Goal: Information Seeking & Learning: Learn about a topic

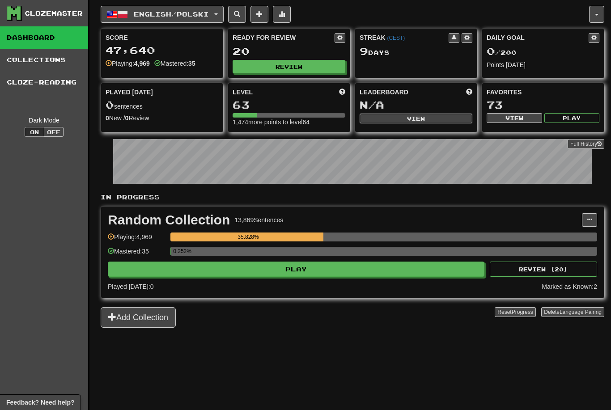
click at [312, 66] on button "Review" at bounding box center [289, 66] width 113 height 13
select select "********"
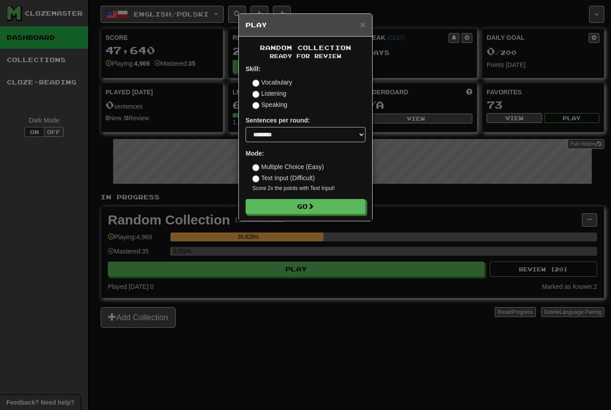
click at [322, 209] on button "Go" at bounding box center [306, 206] width 120 height 15
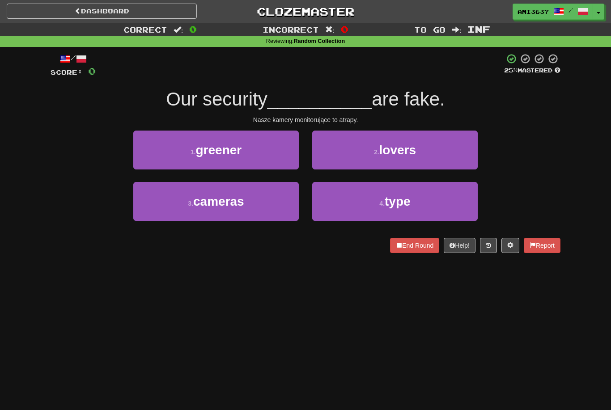
click at [152, 210] on button "3 . cameras" at bounding box center [216, 201] width 166 height 39
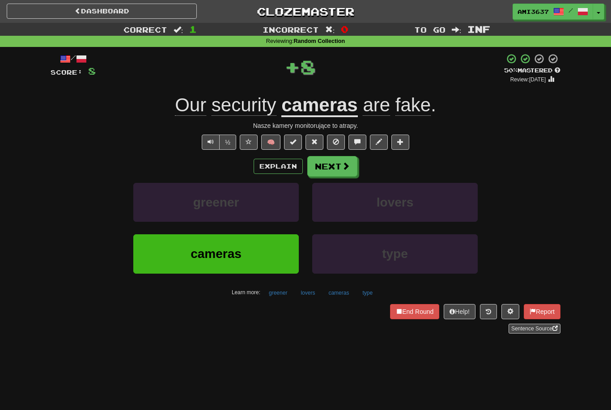
click at [137, 258] on button "cameras" at bounding box center [216, 254] width 166 height 39
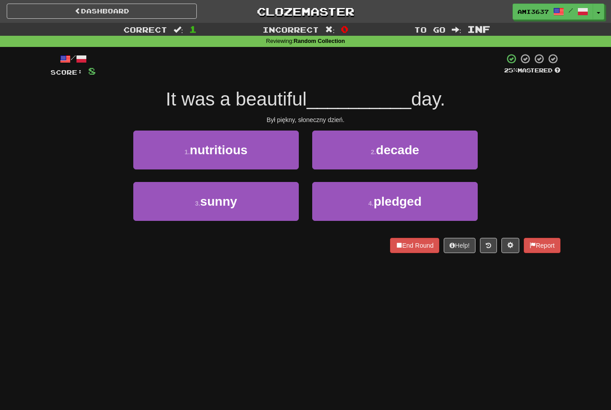
click at [237, 196] on span "sunny" at bounding box center [219, 202] width 37 height 14
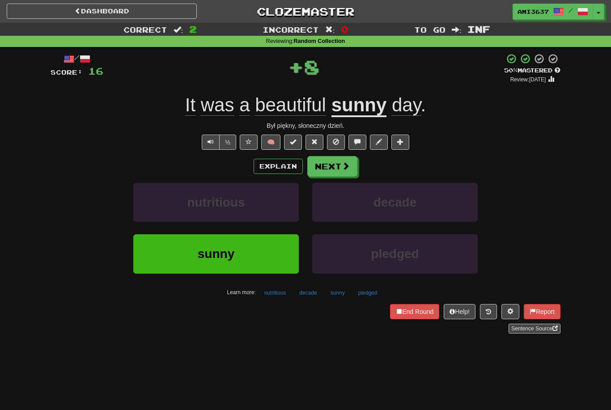
click at [252, 258] on button "sunny" at bounding box center [216, 254] width 166 height 39
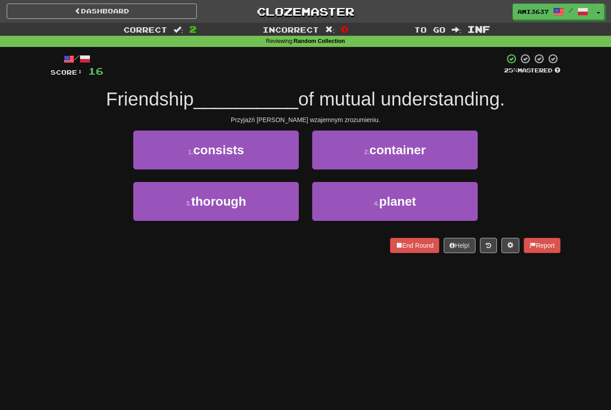
click at [164, 152] on button "1 . consists" at bounding box center [216, 150] width 166 height 39
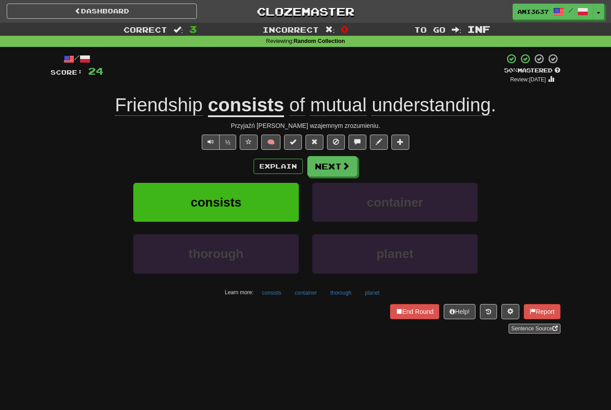
click at [275, 206] on button "consists" at bounding box center [216, 202] width 166 height 39
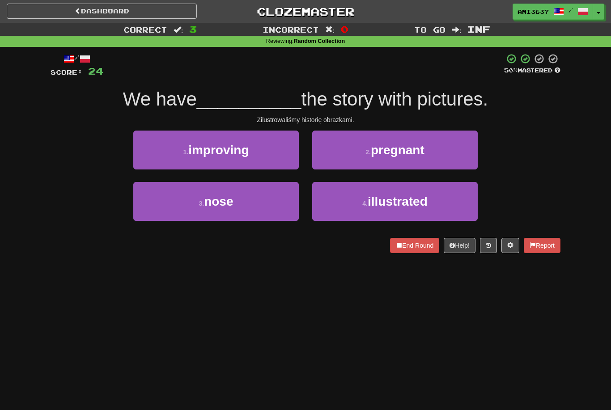
click at [359, 205] on button "4 . illustrated" at bounding box center [395, 201] width 166 height 39
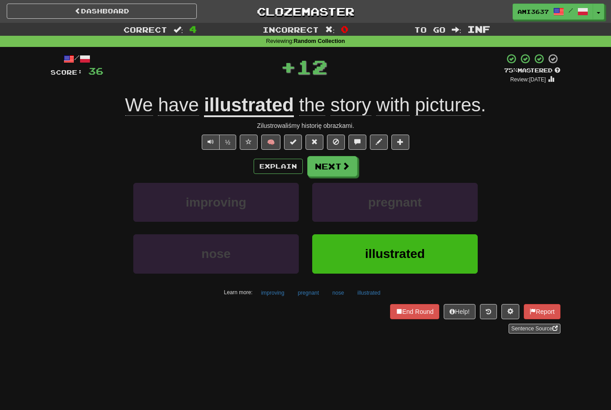
click at [350, 257] on button "illustrated" at bounding box center [395, 254] width 166 height 39
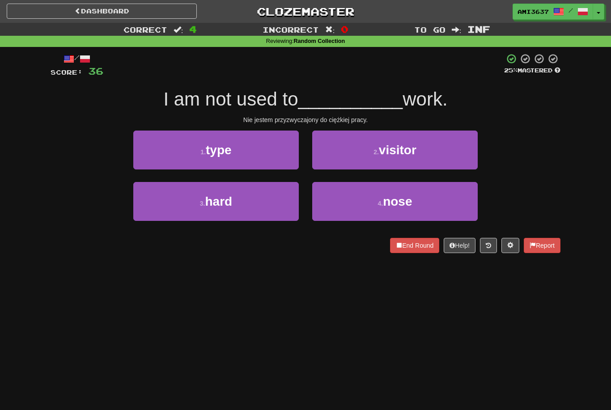
click at [249, 238] on div "End Round Help! Report" at bounding box center [306, 245] width 510 height 15
click at [277, 214] on button "3 . hard" at bounding box center [216, 201] width 166 height 39
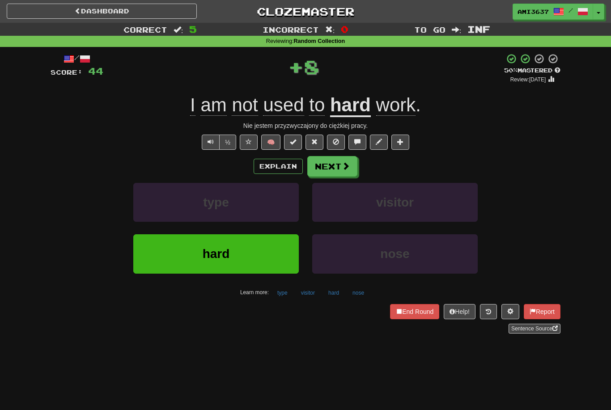
click at [288, 256] on button "hard" at bounding box center [216, 254] width 166 height 39
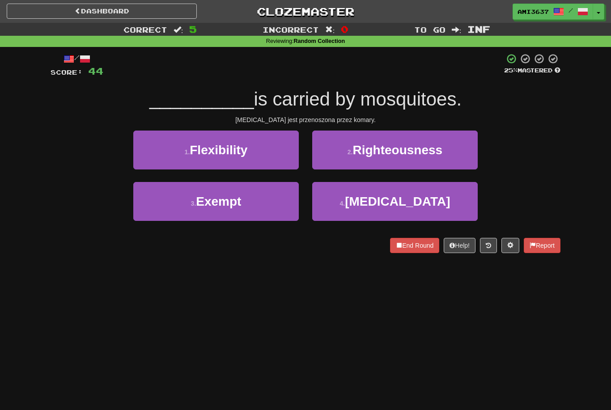
click at [460, 198] on button "4 . Malaria" at bounding box center [395, 201] width 166 height 39
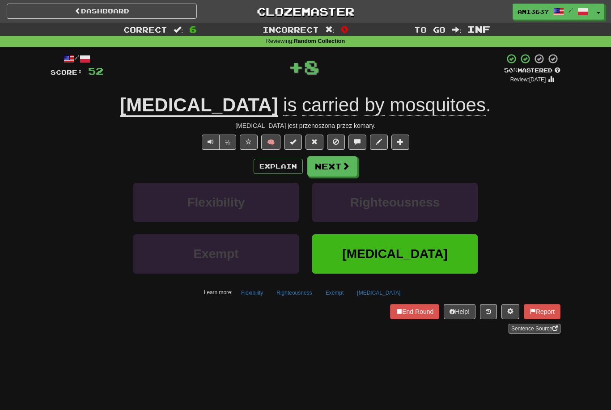
click at [432, 254] on button "Malaria" at bounding box center [395, 254] width 166 height 39
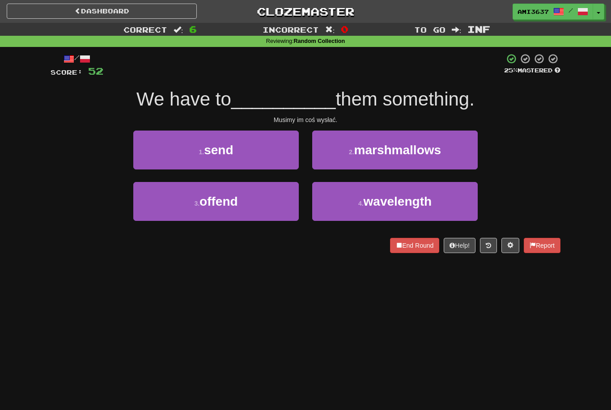
click at [254, 210] on button "3 . offend" at bounding box center [216, 201] width 166 height 39
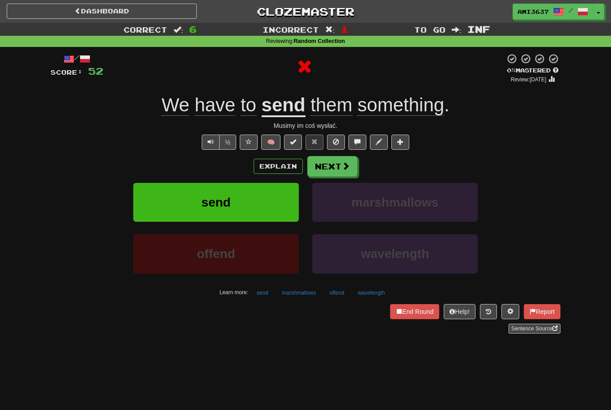
click at [269, 199] on button "send" at bounding box center [216, 202] width 166 height 39
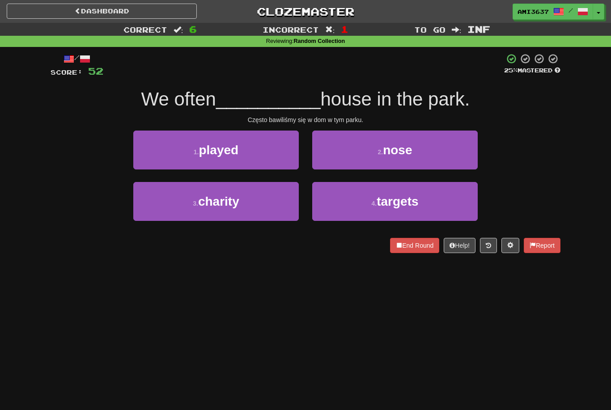
click at [252, 145] on button "1 . played" at bounding box center [216, 150] width 166 height 39
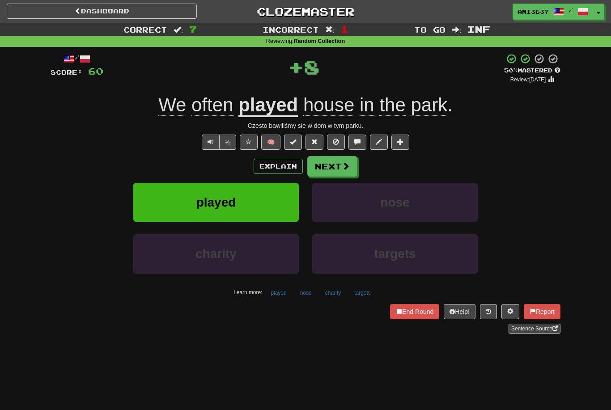
click at [259, 202] on button "played" at bounding box center [216, 202] width 166 height 39
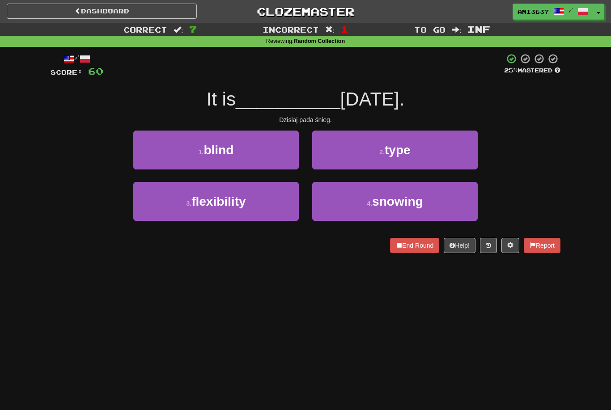
click at [385, 210] on button "4 . snowing" at bounding box center [395, 201] width 166 height 39
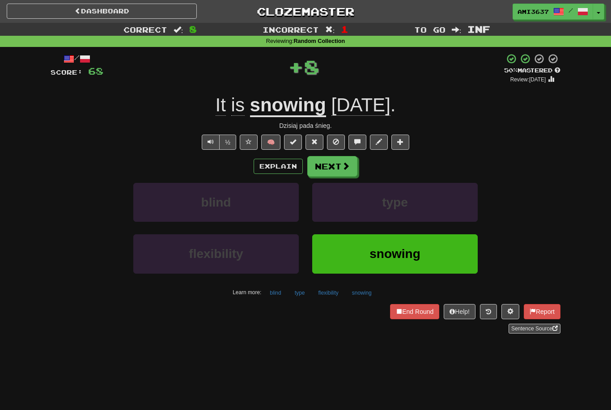
click at [395, 258] on span "snowing" at bounding box center [395, 254] width 51 height 14
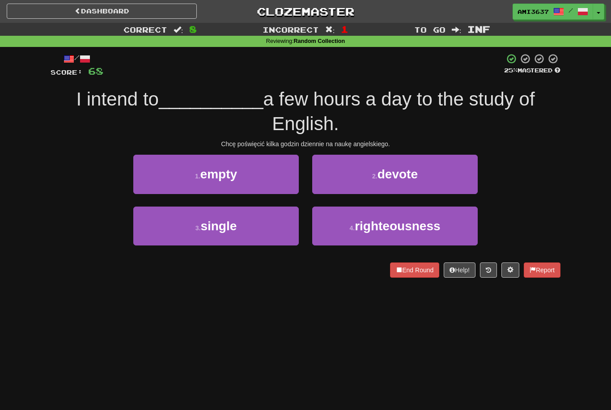
click at [438, 169] on button "2 . devote" at bounding box center [395, 174] width 166 height 39
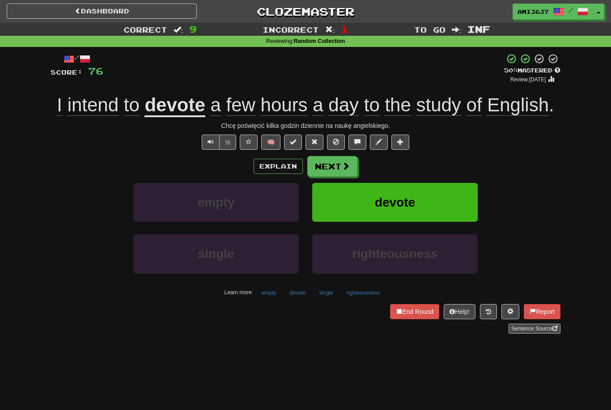
click at [434, 213] on button "devote" at bounding box center [395, 202] width 166 height 39
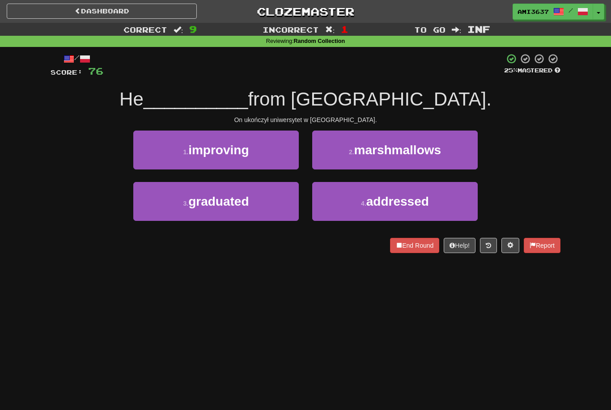
click at [283, 211] on button "3 . graduated" at bounding box center [216, 201] width 166 height 39
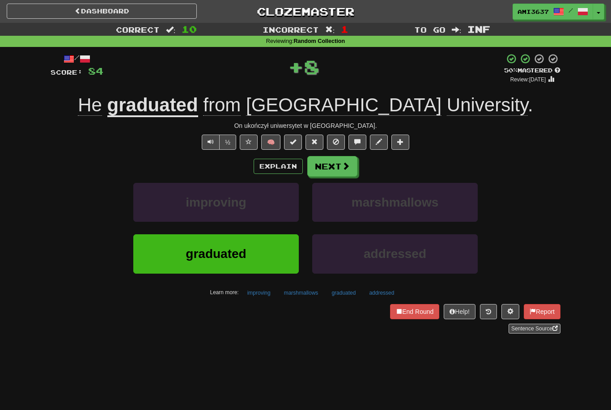
click at [273, 259] on button "graduated" at bounding box center [216, 254] width 166 height 39
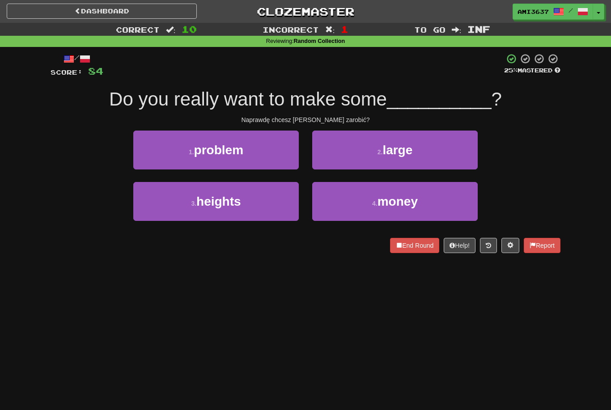
click at [350, 218] on button "4 . money" at bounding box center [395, 201] width 166 height 39
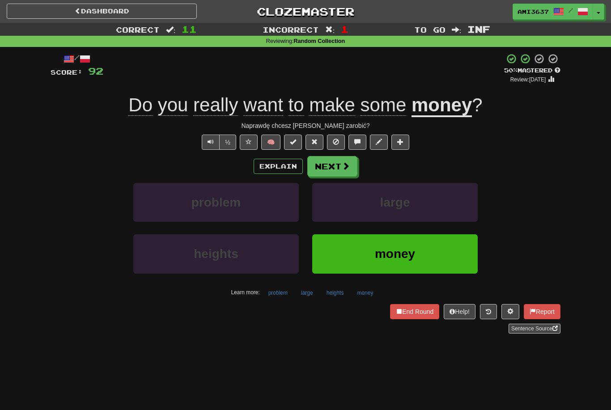
click at [336, 259] on button "money" at bounding box center [395, 254] width 166 height 39
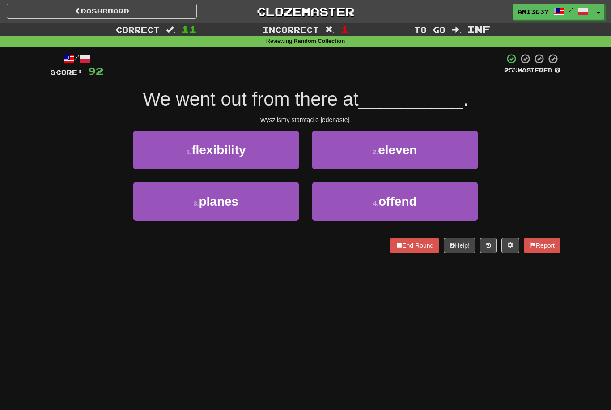
click at [440, 157] on button "2 . eleven" at bounding box center [395, 150] width 166 height 39
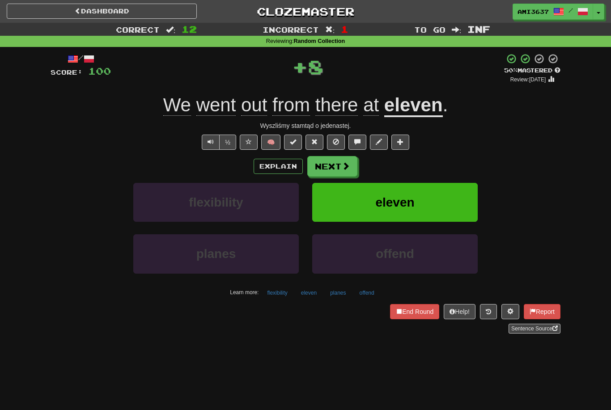
click at [464, 207] on button "eleven" at bounding box center [395, 202] width 166 height 39
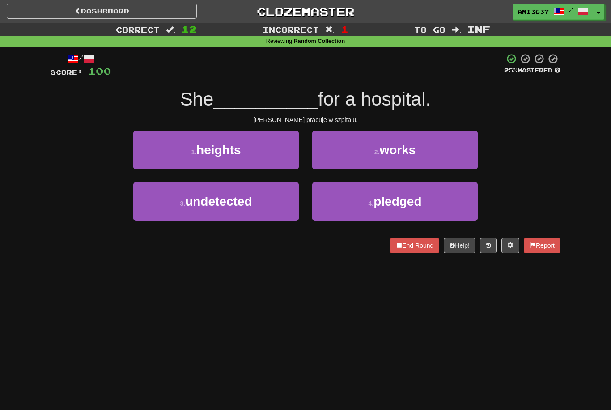
click at [446, 168] on button "2 . works" at bounding box center [395, 150] width 166 height 39
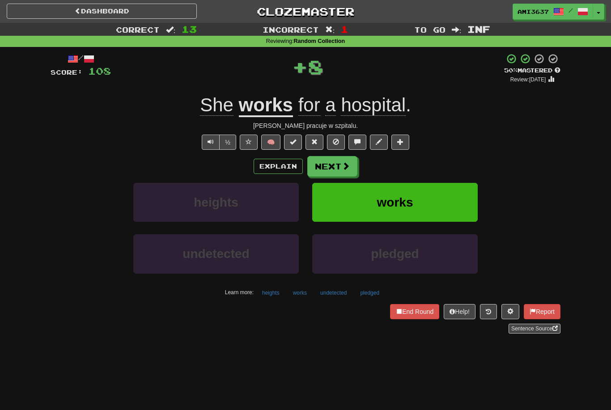
click at [448, 201] on button "works" at bounding box center [395, 202] width 166 height 39
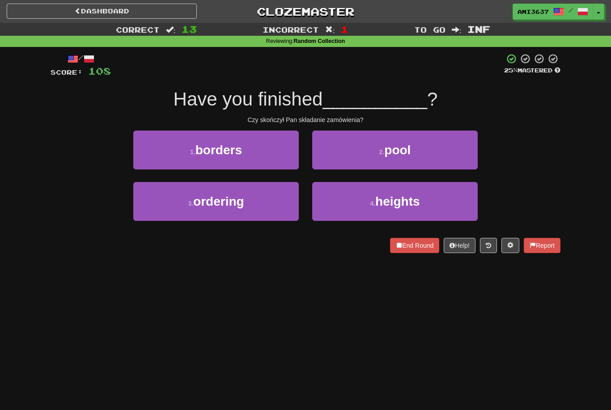
click at [248, 218] on button "3 . ordering" at bounding box center [216, 201] width 166 height 39
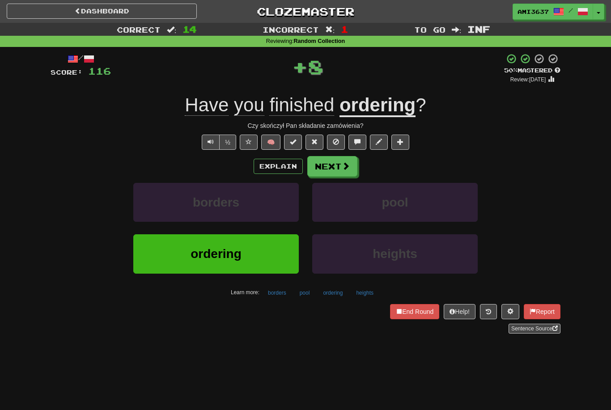
click at [275, 254] on button "ordering" at bounding box center [216, 254] width 166 height 39
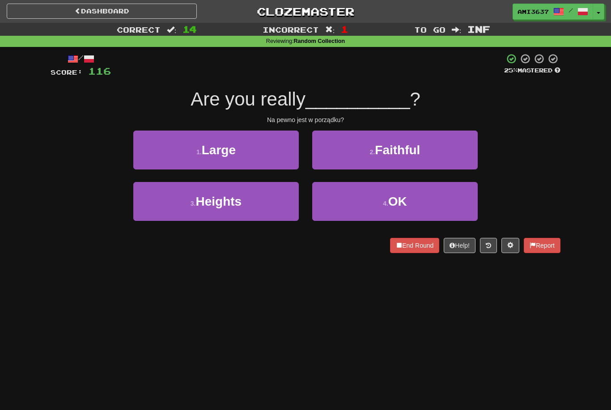
click at [455, 200] on button "4 . OK" at bounding box center [395, 201] width 166 height 39
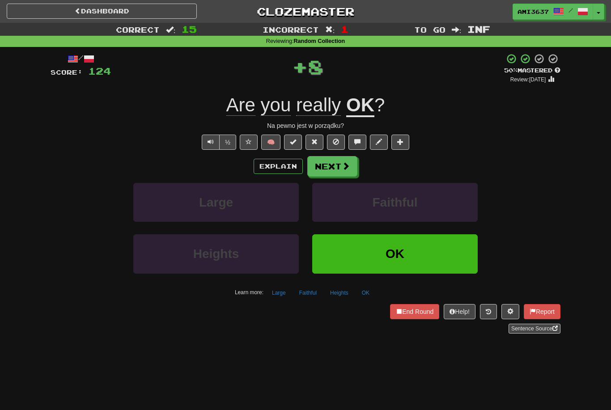
click at [432, 256] on button "OK" at bounding box center [395, 254] width 166 height 39
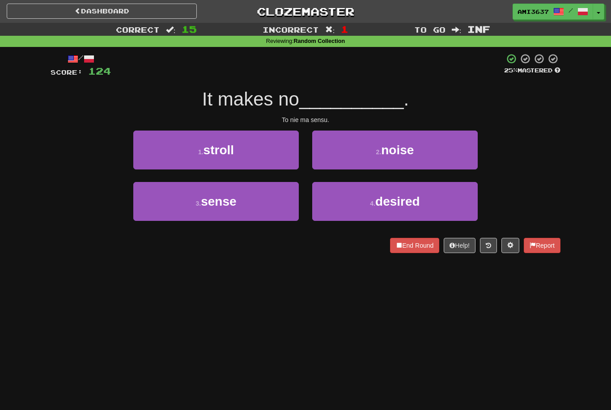
click at [152, 203] on button "3 . sense" at bounding box center [216, 201] width 166 height 39
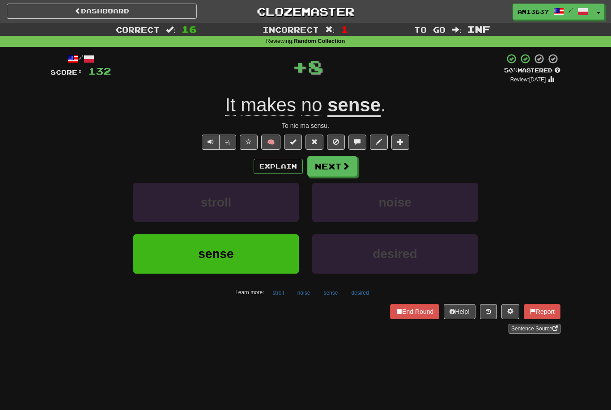
click at [149, 261] on button "sense" at bounding box center [216, 254] width 166 height 39
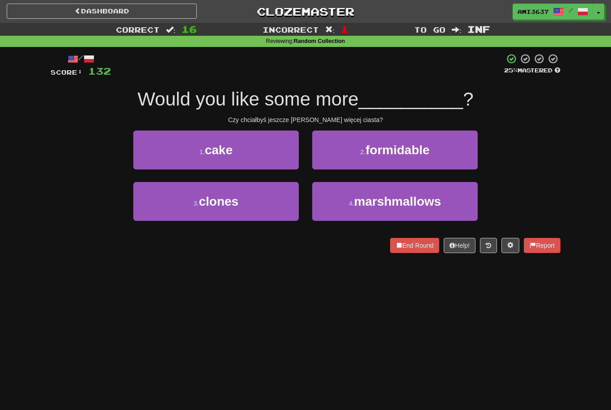
click at [145, 148] on button "1 . cake" at bounding box center [216, 150] width 166 height 39
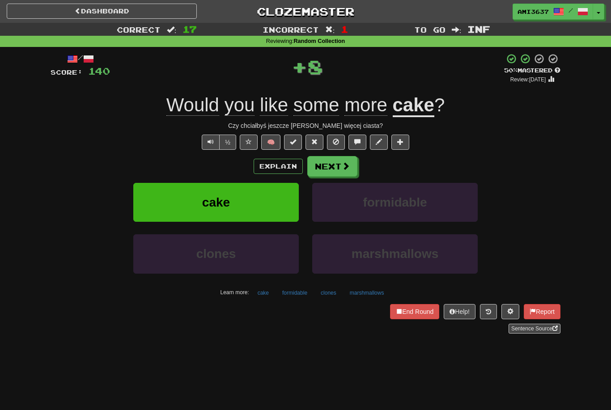
click at [155, 206] on button "cake" at bounding box center [216, 202] width 166 height 39
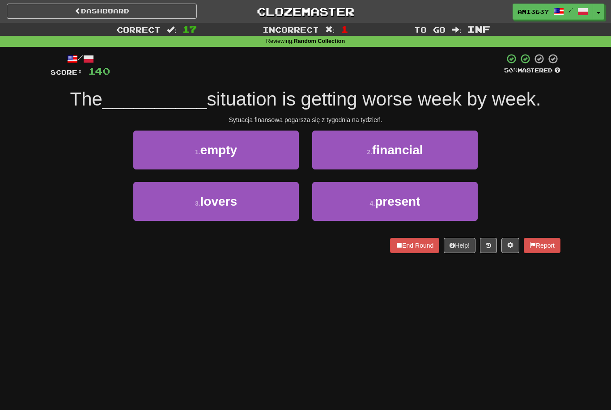
click at [462, 161] on button "2 . financial" at bounding box center [395, 150] width 166 height 39
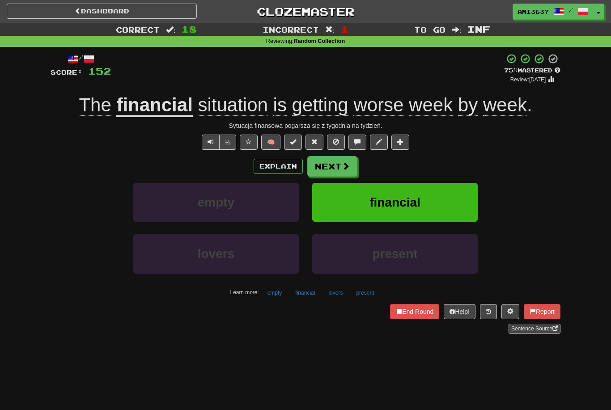
click at [439, 201] on button "financial" at bounding box center [395, 202] width 166 height 39
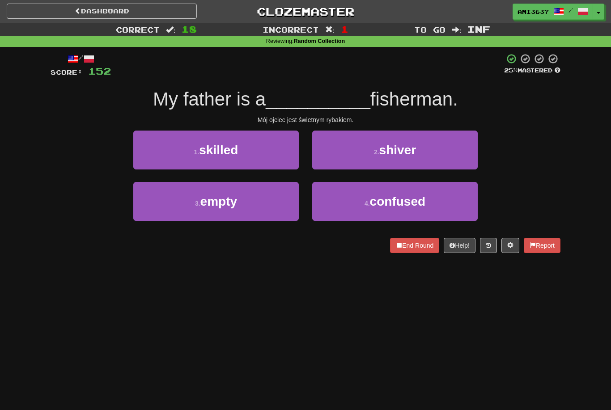
click at [139, 165] on button "1 . skilled" at bounding box center [216, 150] width 166 height 39
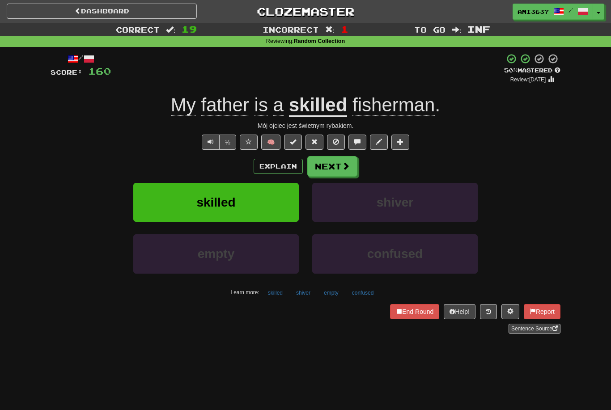
click at [152, 205] on button "skilled" at bounding box center [216, 202] width 166 height 39
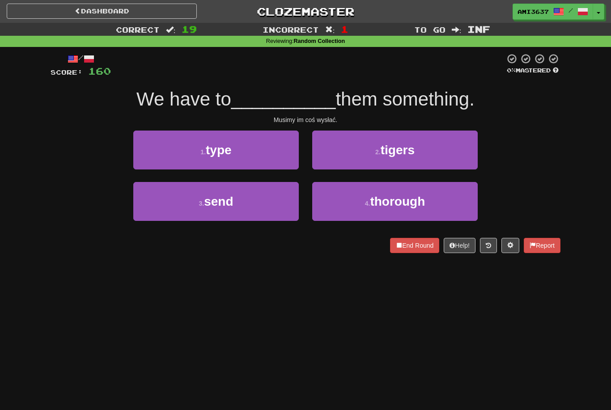
click at [149, 202] on button "3 . send" at bounding box center [216, 201] width 166 height 39
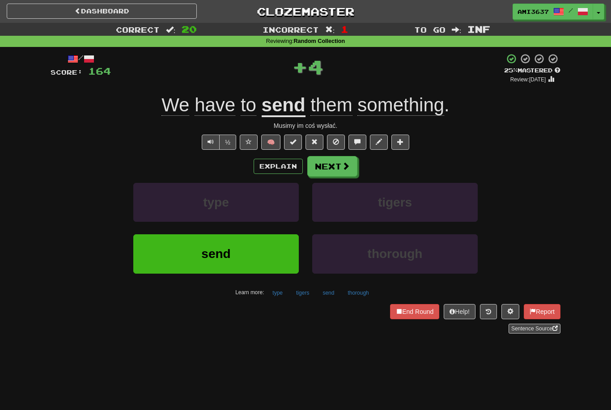
click at [150, 253] on button "send" at bounding box center [216, 254] width 166 height 39
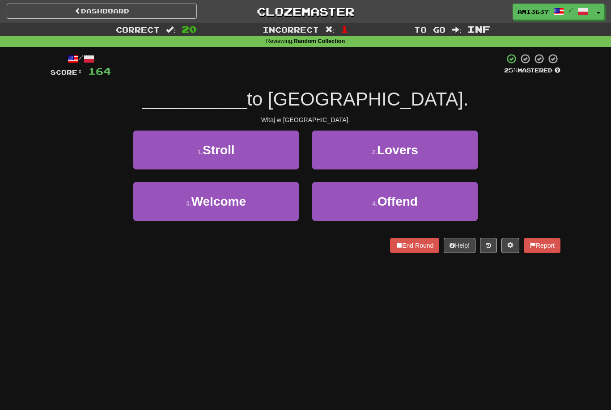
click at [148, 207] on button "3 . Welcome" at bounding box center [216, 201] width 166 height 39
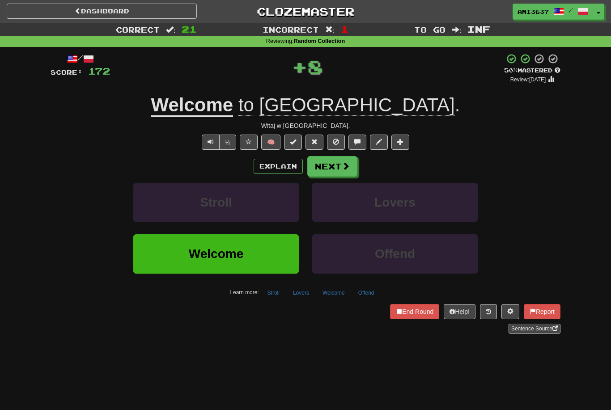
click at [143, 260] on button "Welcome" at bounding box center [216, 254] width 166 height 39
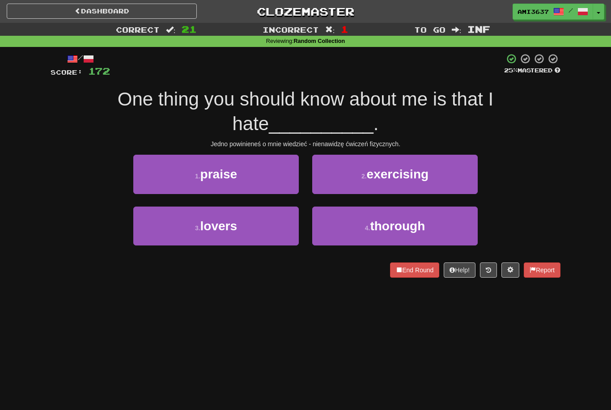
click at [442, 171] on button "2 . exercising" at bounding box center [395, 174] width 166 height 39
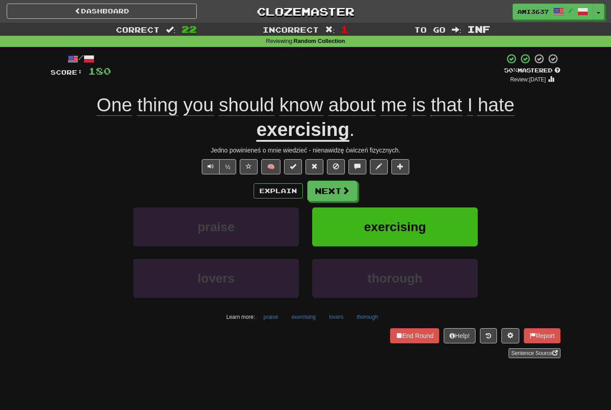
click at [422, 220] on span "exercising" at bounding box center [395, 227] width 62 height 14
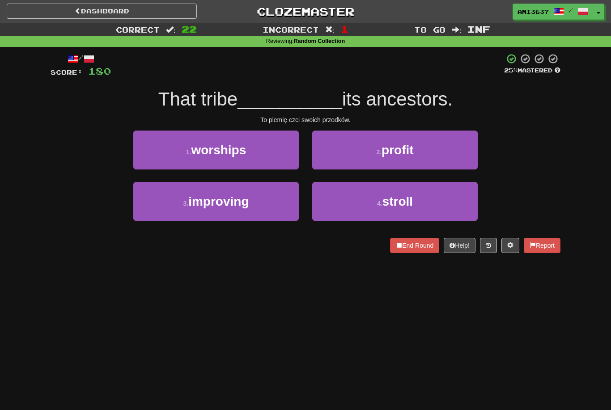
click at [174, 149] on button "1 . worships" at bounding box center [216, 150] width 166 height 39
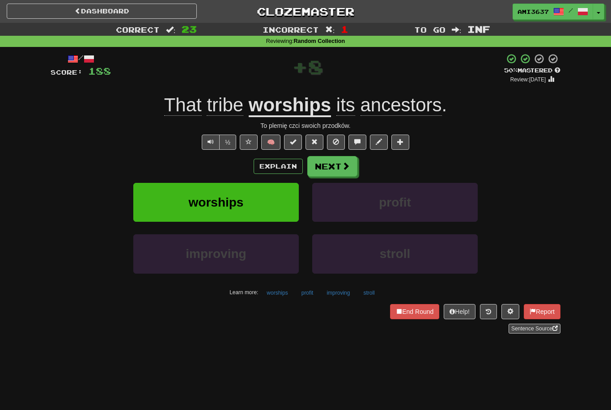
click at [164, 207] on button "worships" at bounding box center [216, 202] width 166 height 39
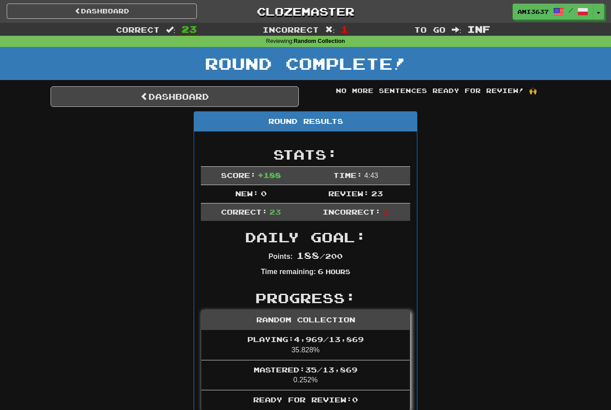
click at [154, 103] on link "Dashboard" at bounding box center [175, 96] width 248 height 21
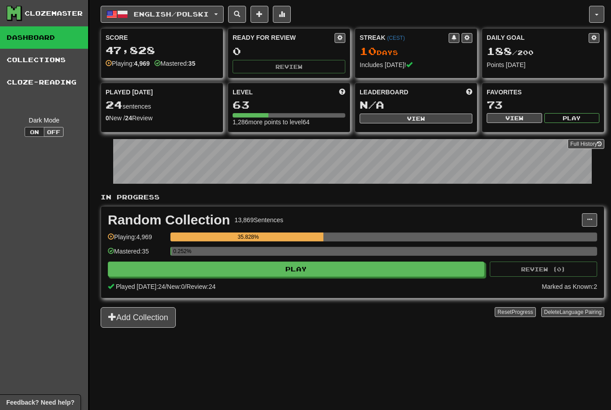
click at [229, 276] on button "Play" at bounding box center [296, 269] width 377 height 15
select select "********"
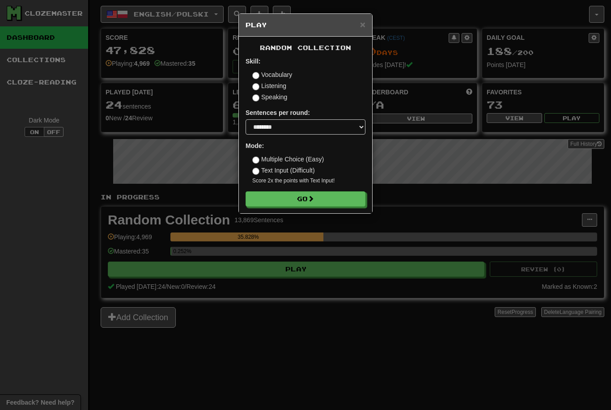
click at [342, 203] on button "Go" at bounding box center [306, 199] width 120 height 15
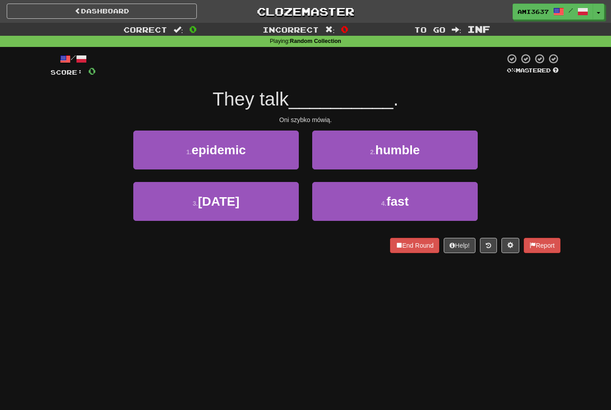
click at [448, 196] on button "4 . fast" at bounding box center [395, 201] width 166 height 39
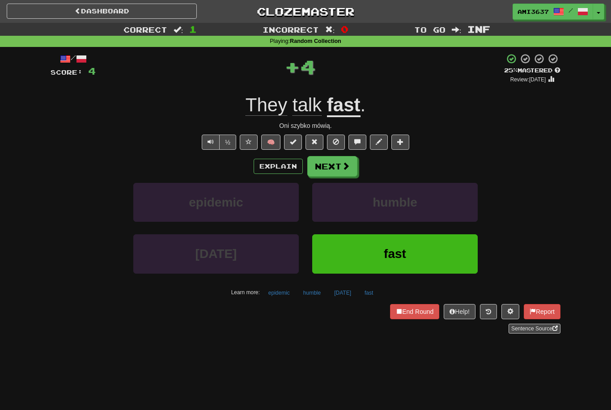
click at [458, 257] on button "fast" at bounding box center [395, 254] width 166 height 39
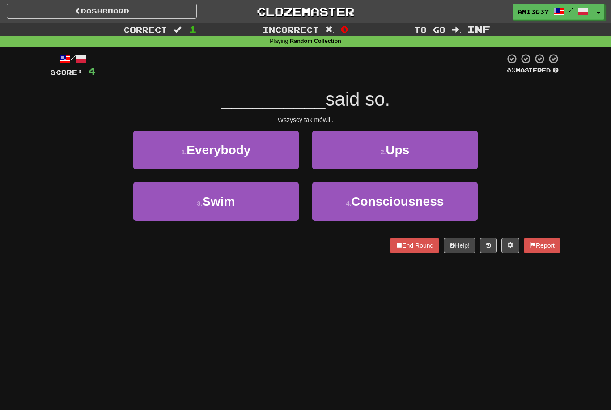
click at [261, 153] on button "1 . Everybody" at bounding box center [216, 150] width 166 height 39
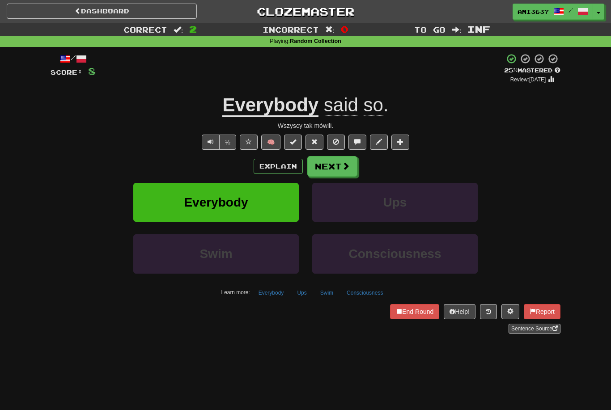
click at [262, 199] on button "Everybody" at bounding box center [216, 202] width 166 height 39
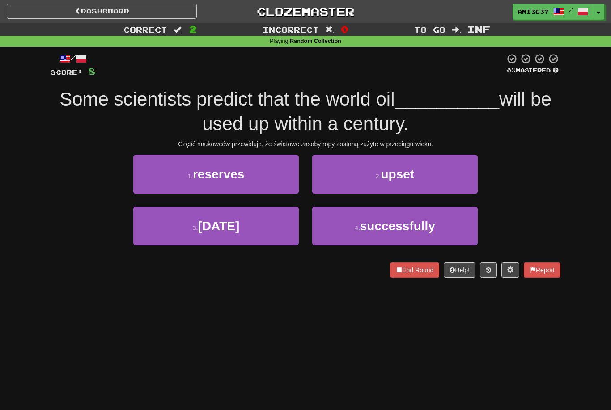
click at [268, 181] on button "1 . reserves" at bounding box center [216, 174] width 166 height 39
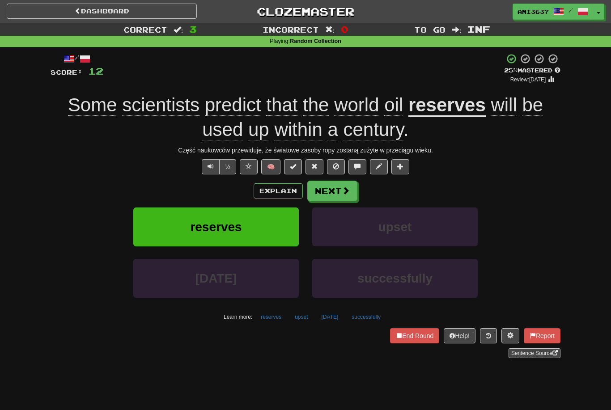
click at [350, 185] on button "Next" at bounding box center [332, 191] width 50 height 21
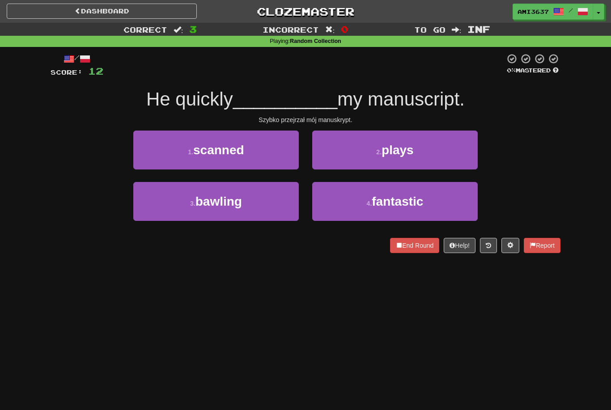
click at [280, 150] on button "1 . scanned" at bounding box center [216, 150] width 166 height 39
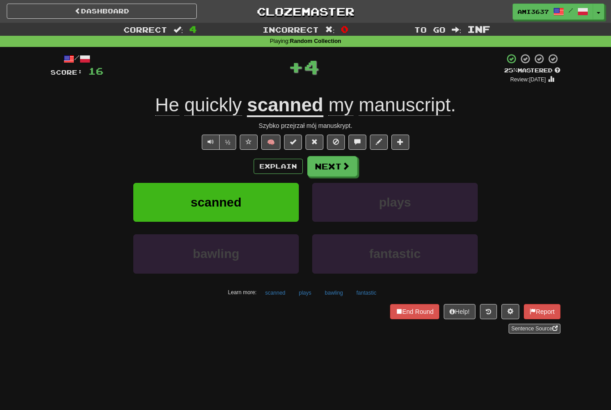
click at [273, 203] on button "scanned" at bounding box center [216, 202] width 166 height 39
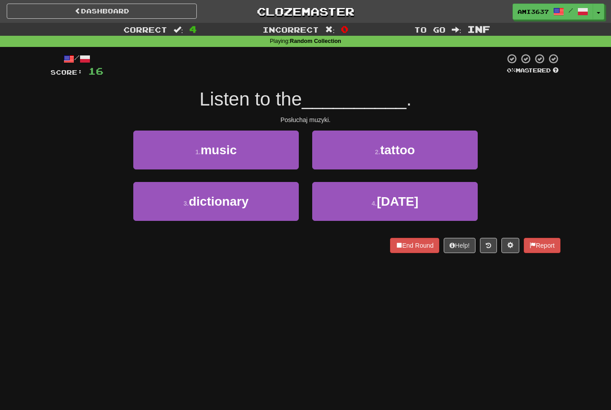
click at [260, 165] on button "1 . music" at bounding box center [216, 150] width 166 height 39
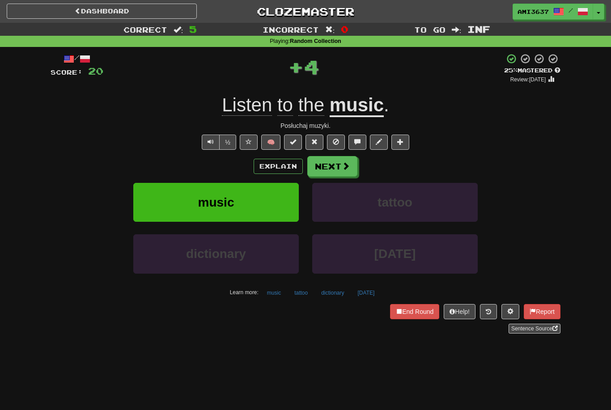
click at [264, 202] on button "music" at bounding box center [216, 202] width 166 height 39
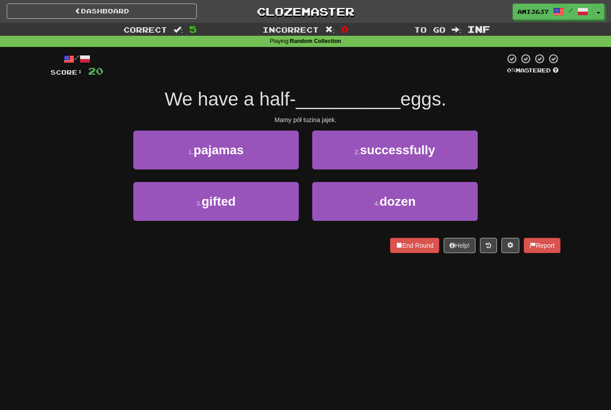
click at [334, 210] on button "4 . dozen" at bounding box center [395, 201] width 166 height 39
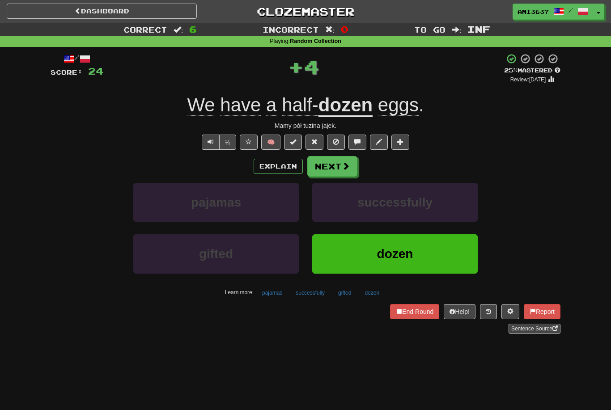
click at [330, 261] on button "dozen" at bounding box center [395, 254] width 166 height 39
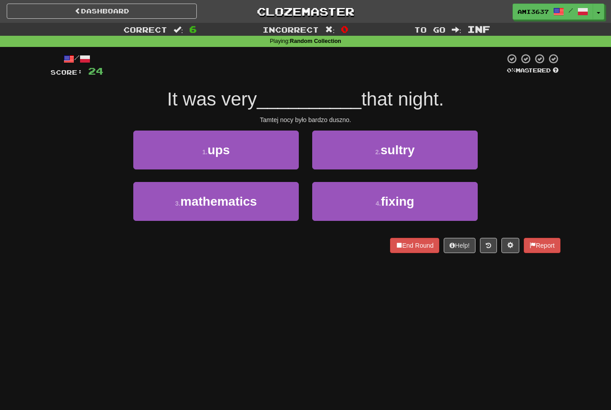
click at [359, 152] on button "2 . sultry" at bounding box center [395, 150] width 166 height 39
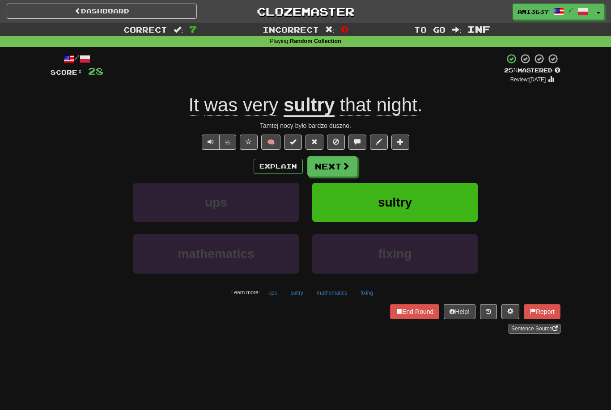
click at [253, 144] on button at bounding box center [249, 142] width 18 height 15
click at [232, 141] on button "½" at bounding box center [227, 142] width 17 height 15
click at [323, 165] on button "Next" at bounding box center [332, 166] width 50 height 21
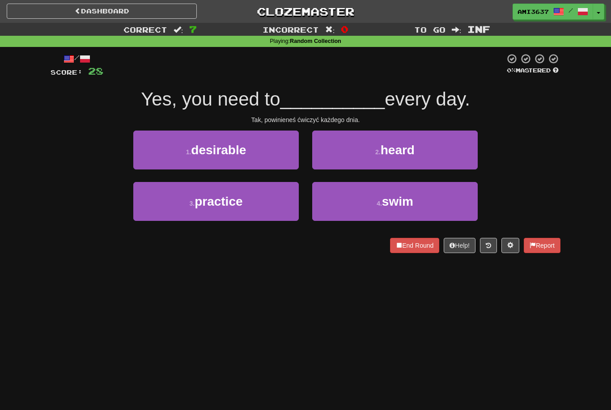
click at [254, 204] on button "3 . practice" at bounding box center [216, 201] width 166 height 39
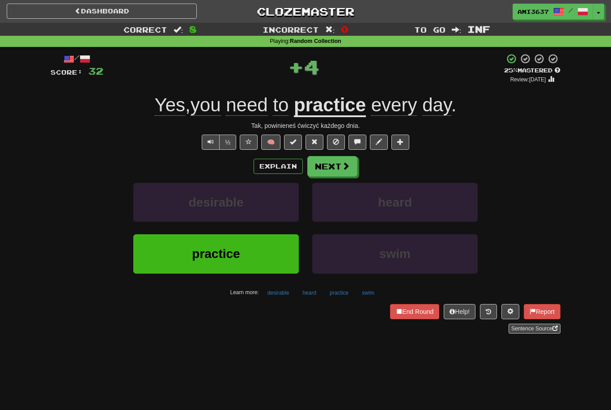
click at [260, 258] on button "practice" at bounding box center [216, 254] width 166 height 39
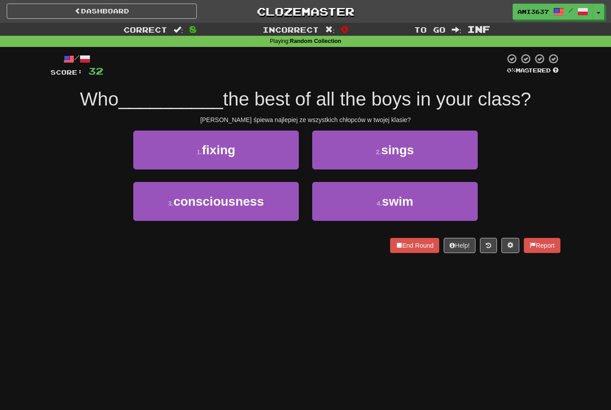
click at [390, 157] on button "2 . sings" at bounding box center [395, 150] width 166 height 39
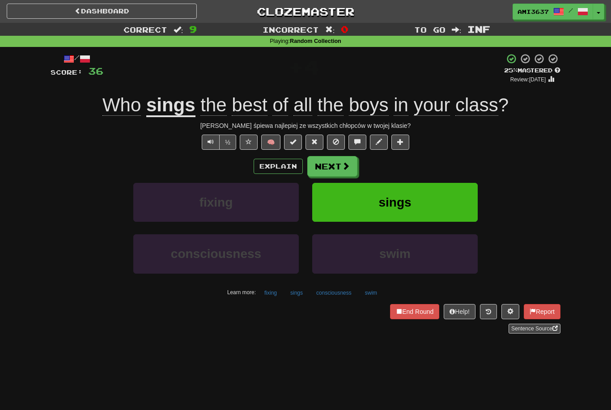
click at [388, 202] on span "sings" at bounding box center [395, 203] width 33 height 14
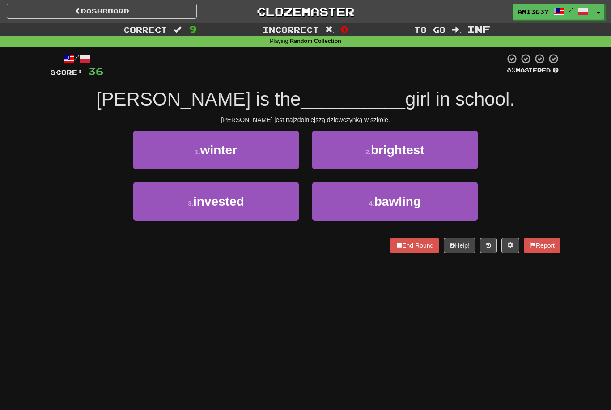
click at [454, 155] on button "2 . brightest" at bounding box center [395, 150] width 166 height 39
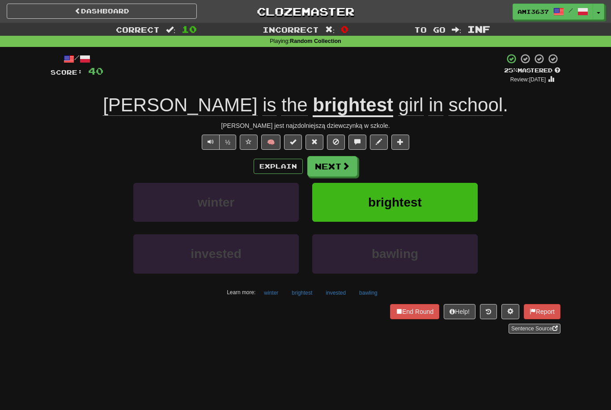
click at [456, 203] on button "brightest" at bounding box center [395, 202] width 166 height 39
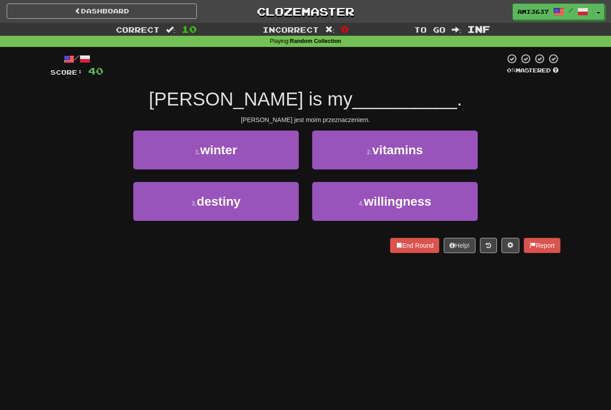
click at [271, 205] on button "3 . destiny" at bounding box center [216, 201] width 166 height 39
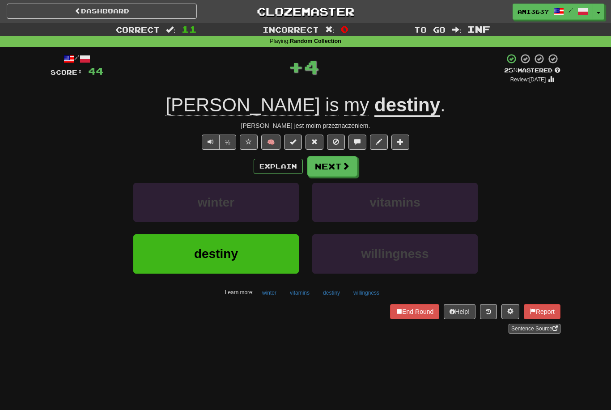
click at [250, 251] on button "destiny" at bounding box center [216, 254] width 166 height 39
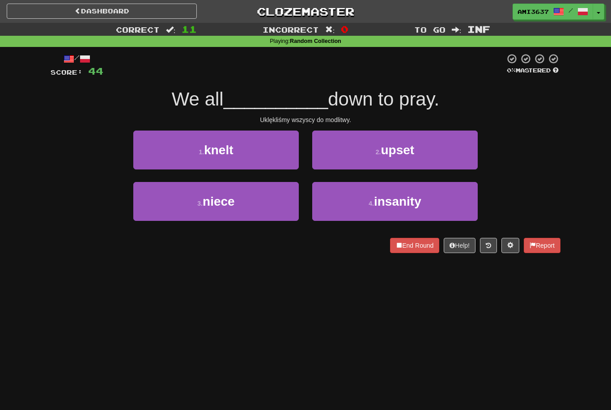
click at [275, 153] on button "1 . knelt" at bounding box center [216, 150] width 166 height 39
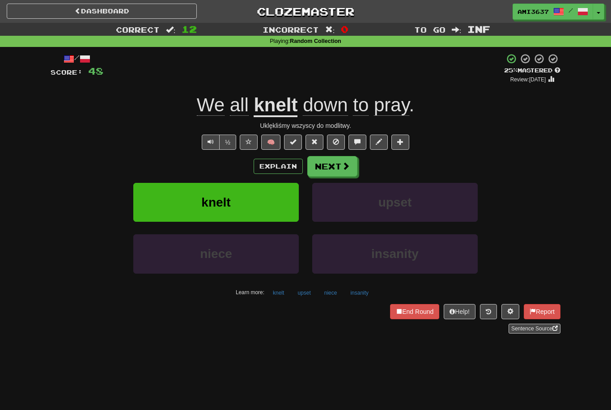
click at [252, 199] on button "knelt" at bounding box center [216, 202] width 166 height 39
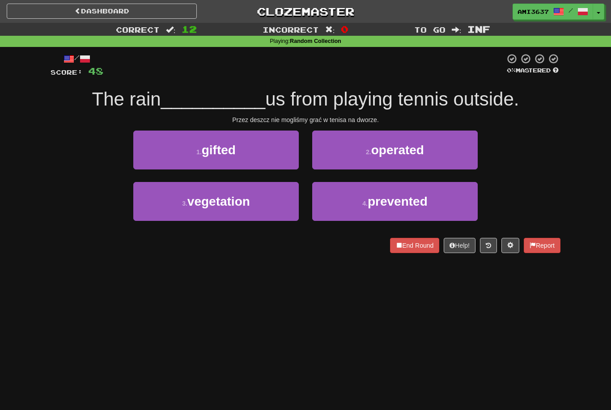
click at [374, 201] on span "prevented" at bounding box center [398, 202] width 60 height 14
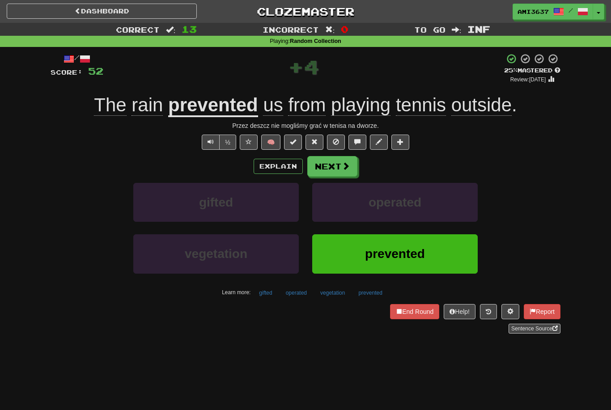
click at [356, 255] on button "prevented" at bounding box center [395, 254] width 166 height 39
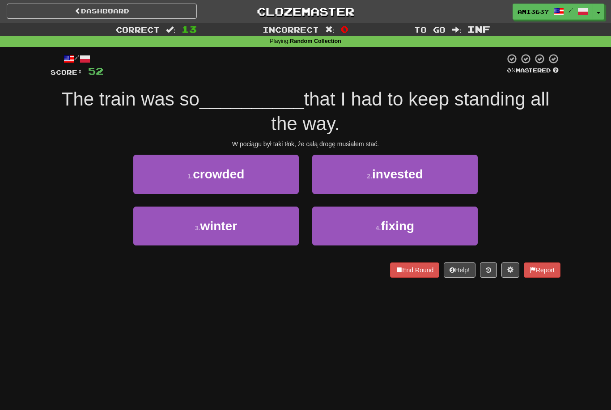
click at [446, 221] on button "4 . fixing" at bounding box center [395, 226] width 166 height 39
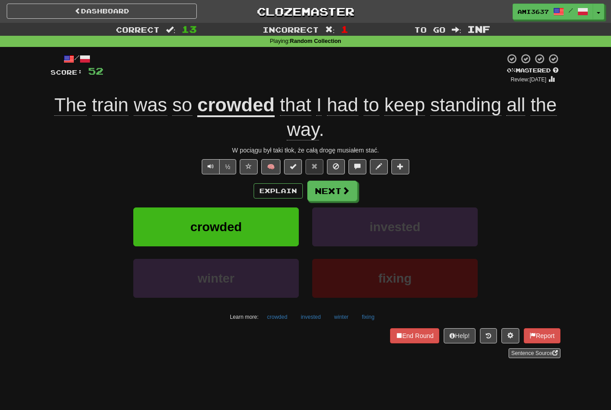
click at [274, 230] on button "crowded" at bounding box center [216, 227] width 166 height 39
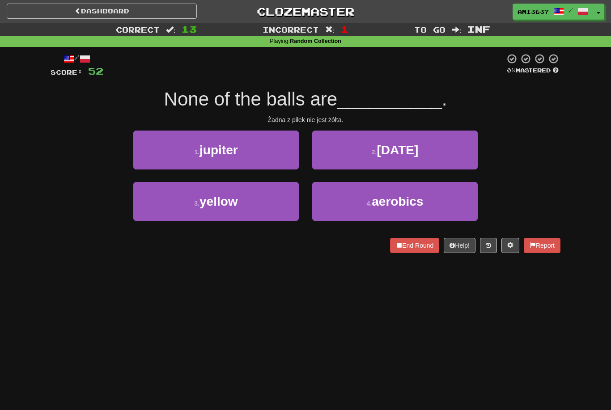
click at [260, 213] on button "3 . yellow" at bounding box center [216, 201] width 166 height 39
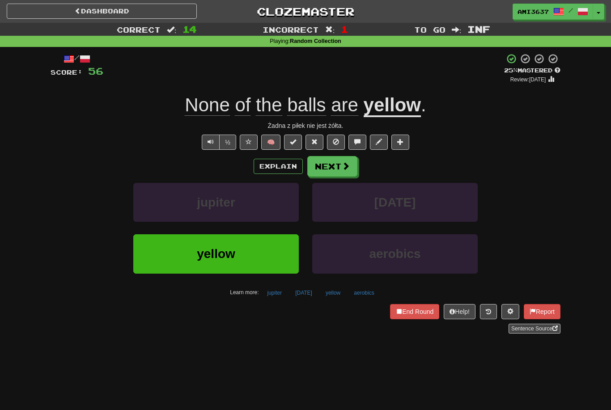
click at [258, 249] on button "yellow" at bounding box center [216, 254] width 166 height 39
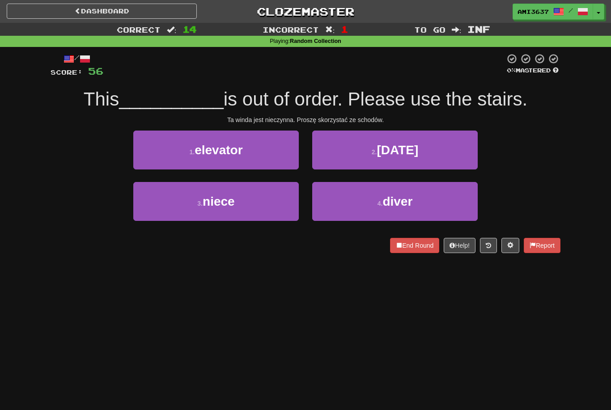
click at [268, 162] on button "1 . elevator" at bounding box center [216, 150] width 166 height 39
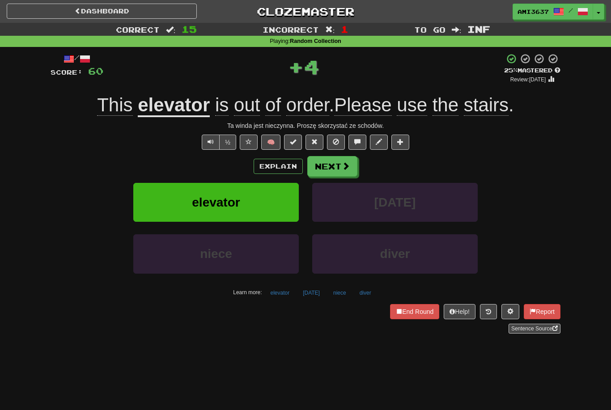
click at [276, 200] on button "elevator" at bounding box center [216, 202] width 166 height 39
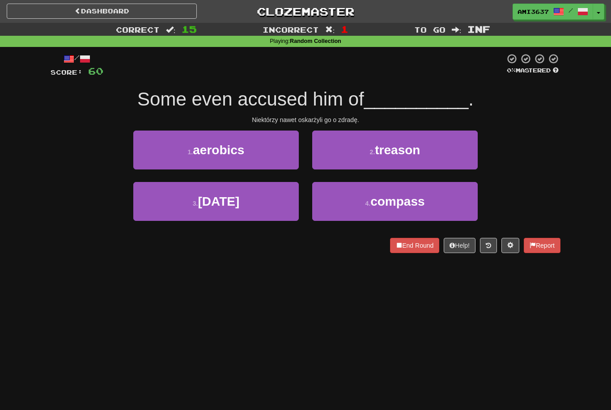
click at [444, 147] on button "2 . treason" at bounding box center [395, 150] width 166 height 39
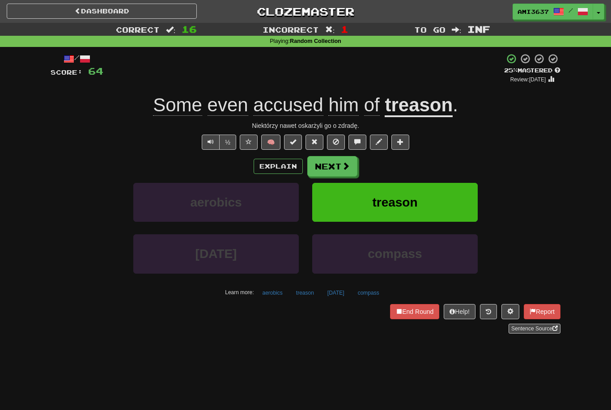
click at [425, 195] on button "treason" at bounding box center [395, 202] width 166 height 39
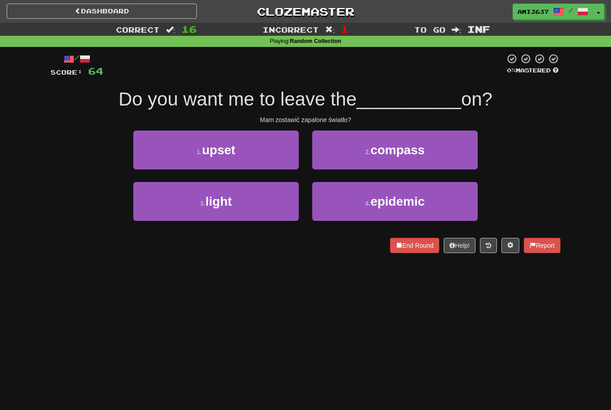
click at [249, 214] on button "3 . light" at bounding box center [216, 201] width 166 height 39
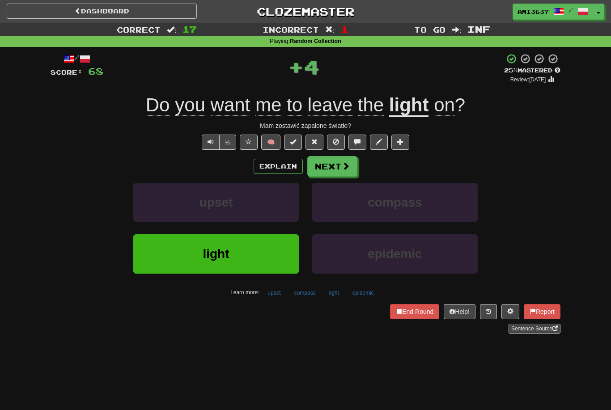
click at [243, 278] on div "light" at bounding box center [216, 260] width 179 height 51
click at [251, 260] on button "light" at bounding box center [216, 254] width 166 height 39
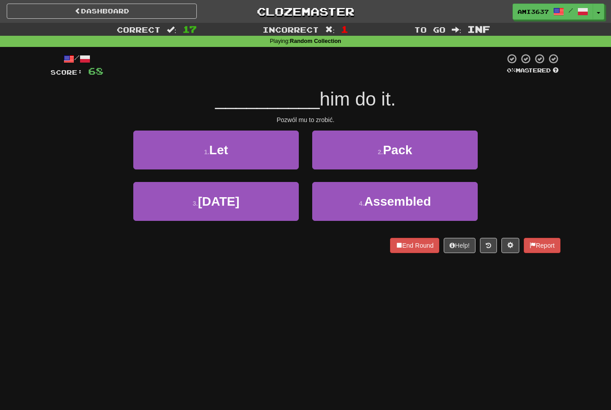
click at [261, 159] on button "1 . Let" at bounding box center [216, 150] width 166 height 39
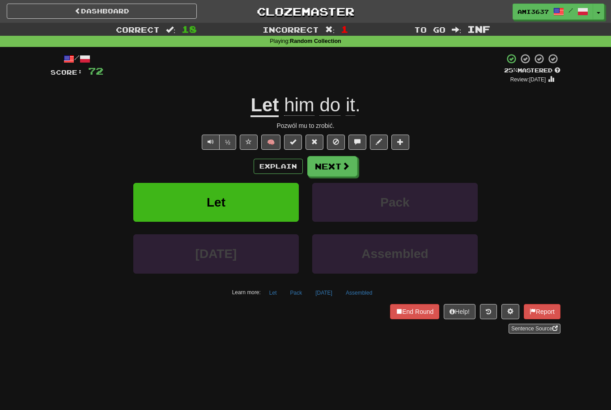
click at [231, 147] on button "½" at bounding box center [227, 142] width 17 height 15
click at [256, 140] on button at bounding box center [249, 142] width 18 height 15
click at [213, 197] on span "Let" at bounding box center [216, 203] width 19 height 14
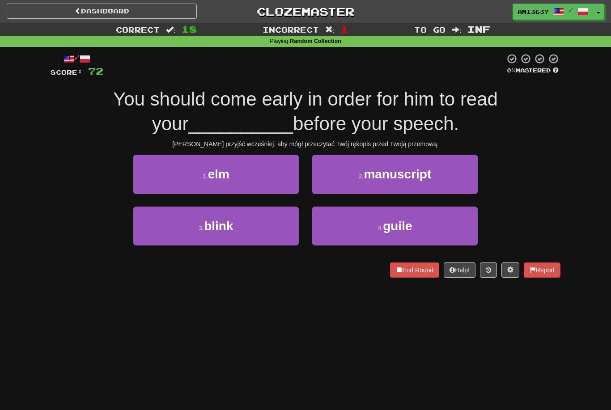
click at [437, 169] on button "2 . manuscript" at bounding box center [395, 174] width 166 height 39
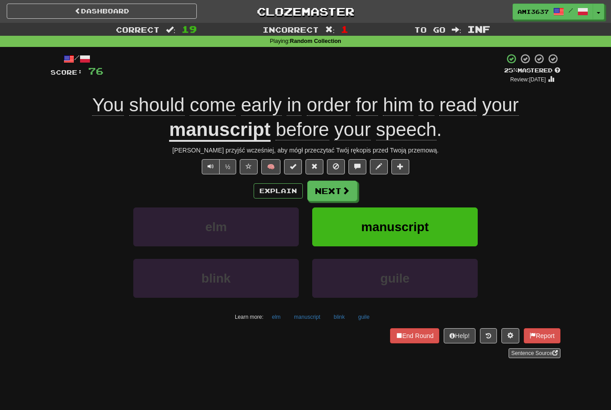
click at [431, 222] on button "manuscript" at bounding box center [395, 227] width 166 height 39
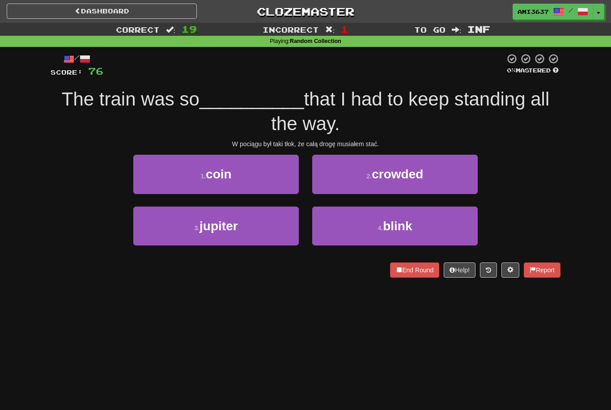
click at [447, 176] on button "2 . crowded" at bounding box center [395, 174] width 166 height 39
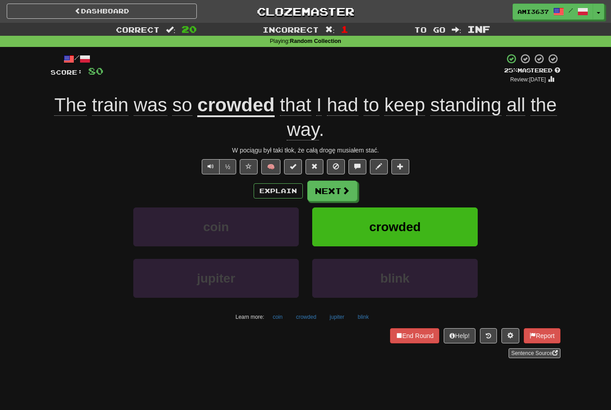
click at [418, 333] on button "End Round" at bounding box center [414, 336] width 49 height 15
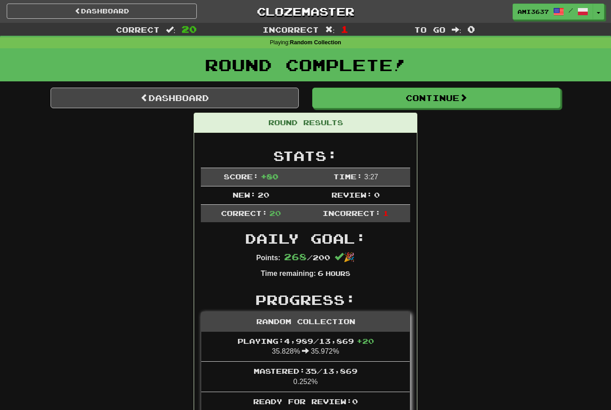
click at [228, 97] on link "Dashboard" at bounding box center [175, 98] width 248 height 21
